Goal: Information Seeking & Learning: Learn about a topic

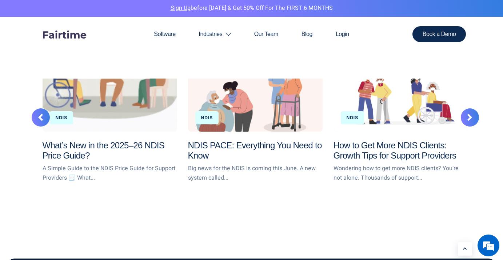
scroll to position [1041, 0]
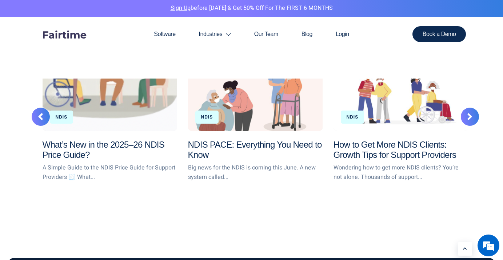
click at [65, 117] on link "NDIS" at bounding box center [62, 117] width 12 height 5
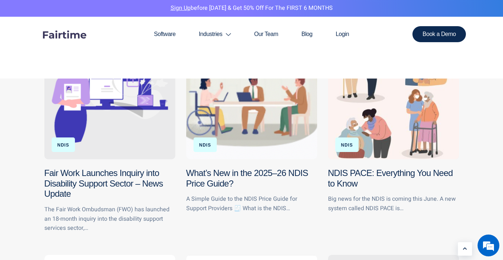
scroll to position [133, 0]
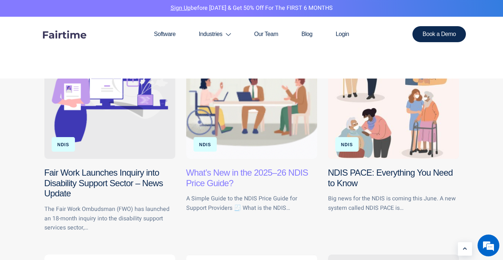
click at [220, 176] on link "What’s New in the 2025–26 NDIS Price Guide?" at bounding box center [247, 178] width 122 height 20
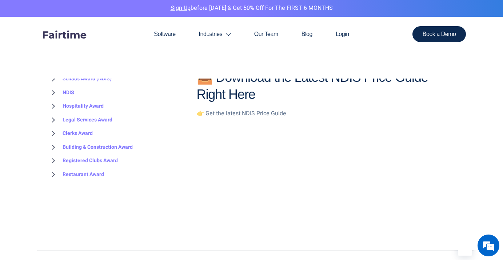
scroll to position [1349, 0]
